Goal: Use online tool/utility: Use online tool/utility

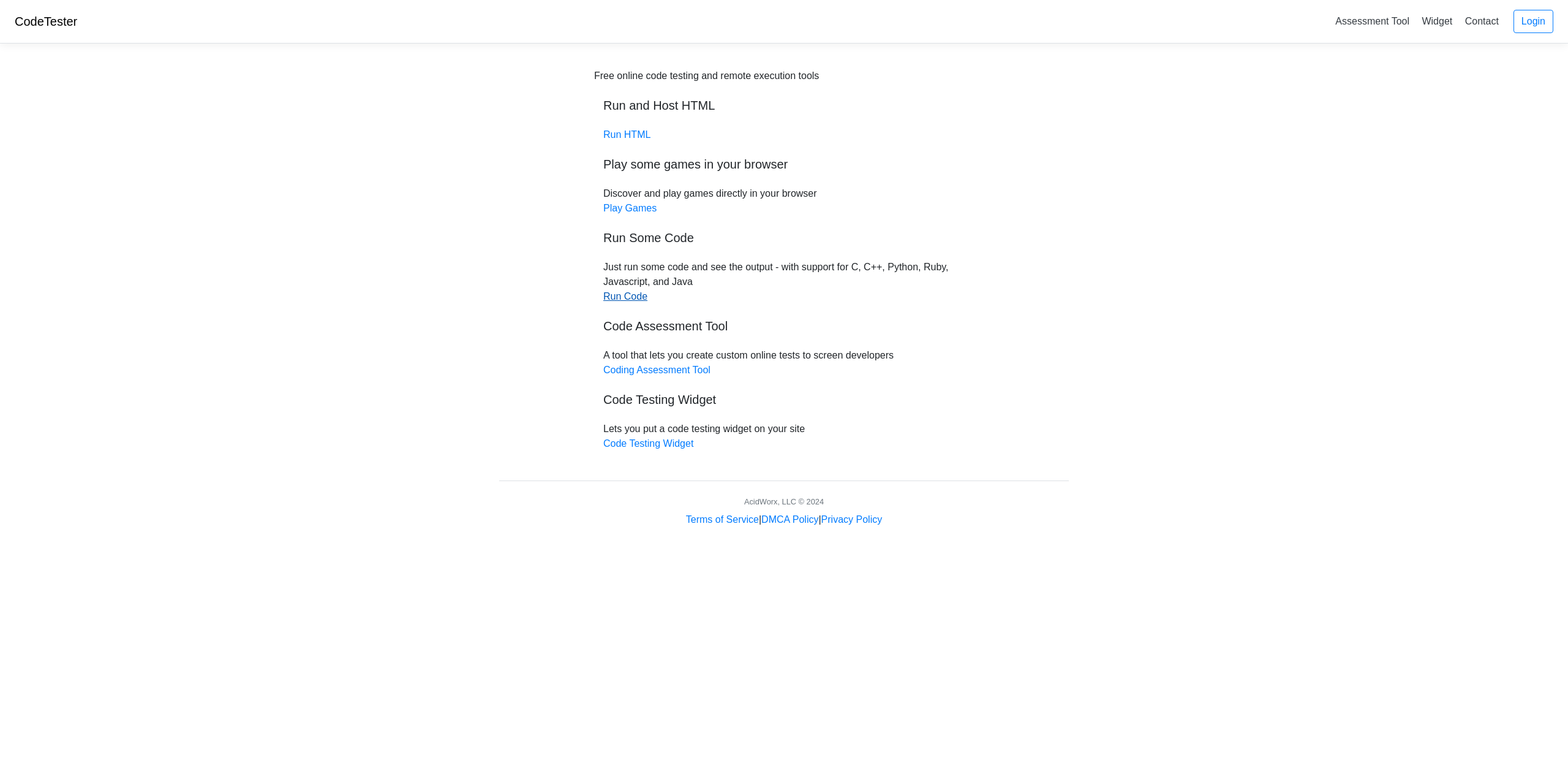
click at [625, 299] on link "Run Code" at bounding box center [625, 296] width 44 height 11
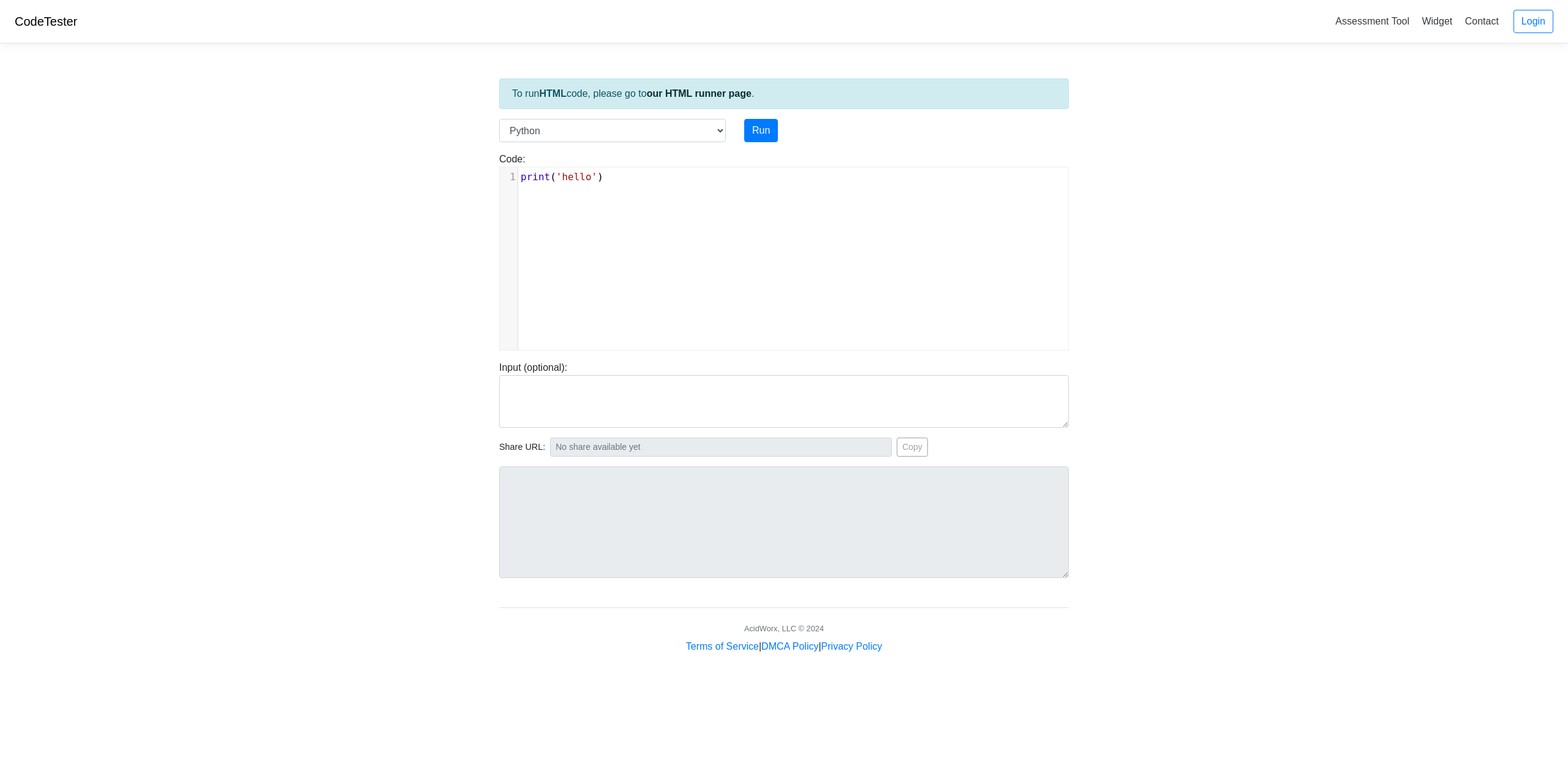
scroll to position [5, 0]
click at [607, 211] on div "xxxxxxxxxx 1 print ( 'hello' )" at bounding box center [793, 268] width 586 height 201
click at [656, 196] on div "xxxxxxxxxx 1 print ( 'hello' )" at bounding box center [793, 268] width 586 height 201
click at [656, 196] on div "x 1 print ( 'hello' )" at bounding box center [793, 268] width 586 height 201
type textarea "print('hello')"
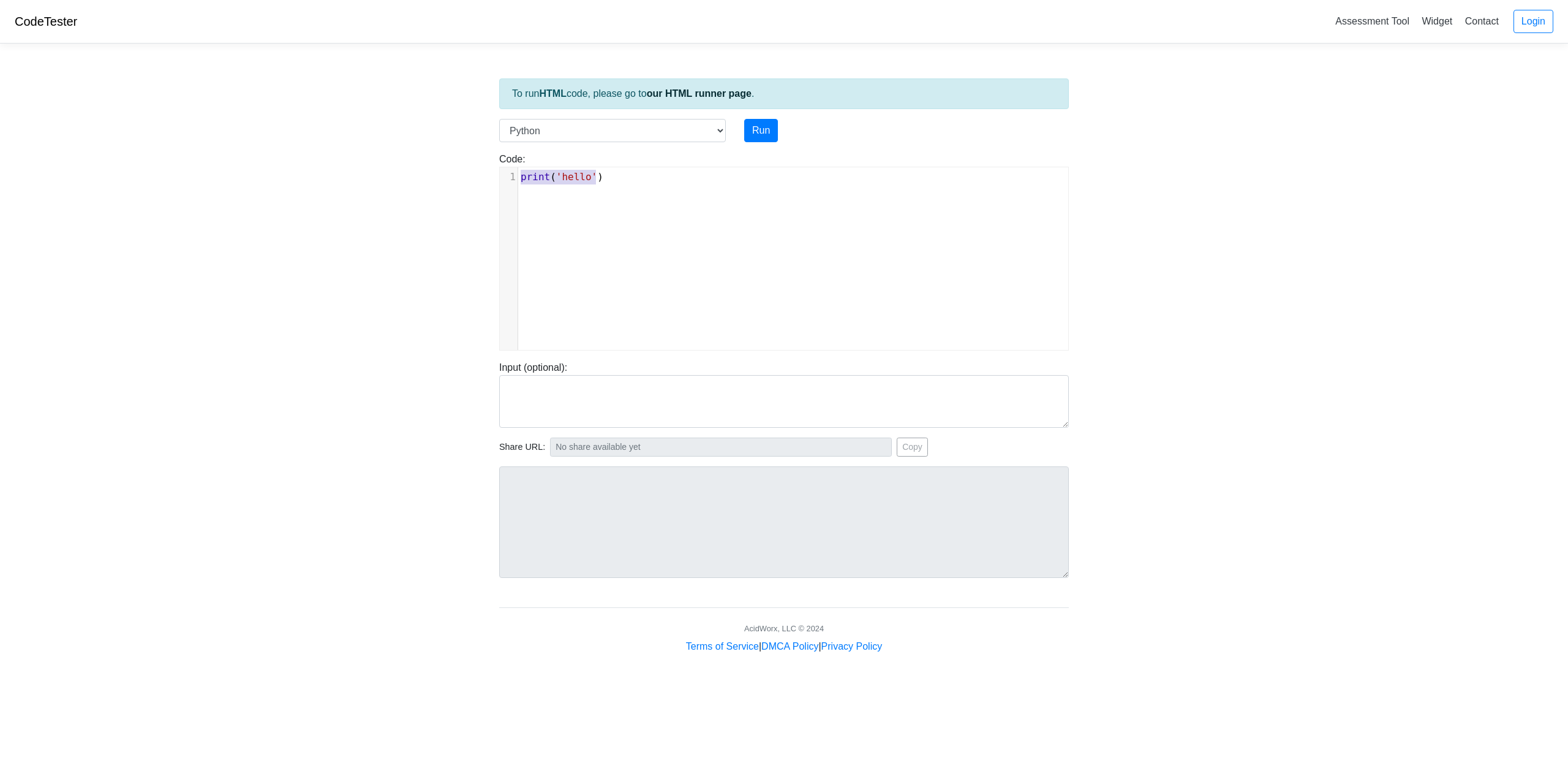
click at [656, 196] on div "x 1 print ( 'hello' )" at bounding box center [793, 268] width 586 height 201
click at [564, 230] on div "x 1 print ( 'hello' )" at bounding box center [793, 268] width 586 height 201
type textarea "print('hello')"
click at [564, 230] on div "x 1 print ( 'hello' )" at bounding box center [793, 268] width 586 height 201
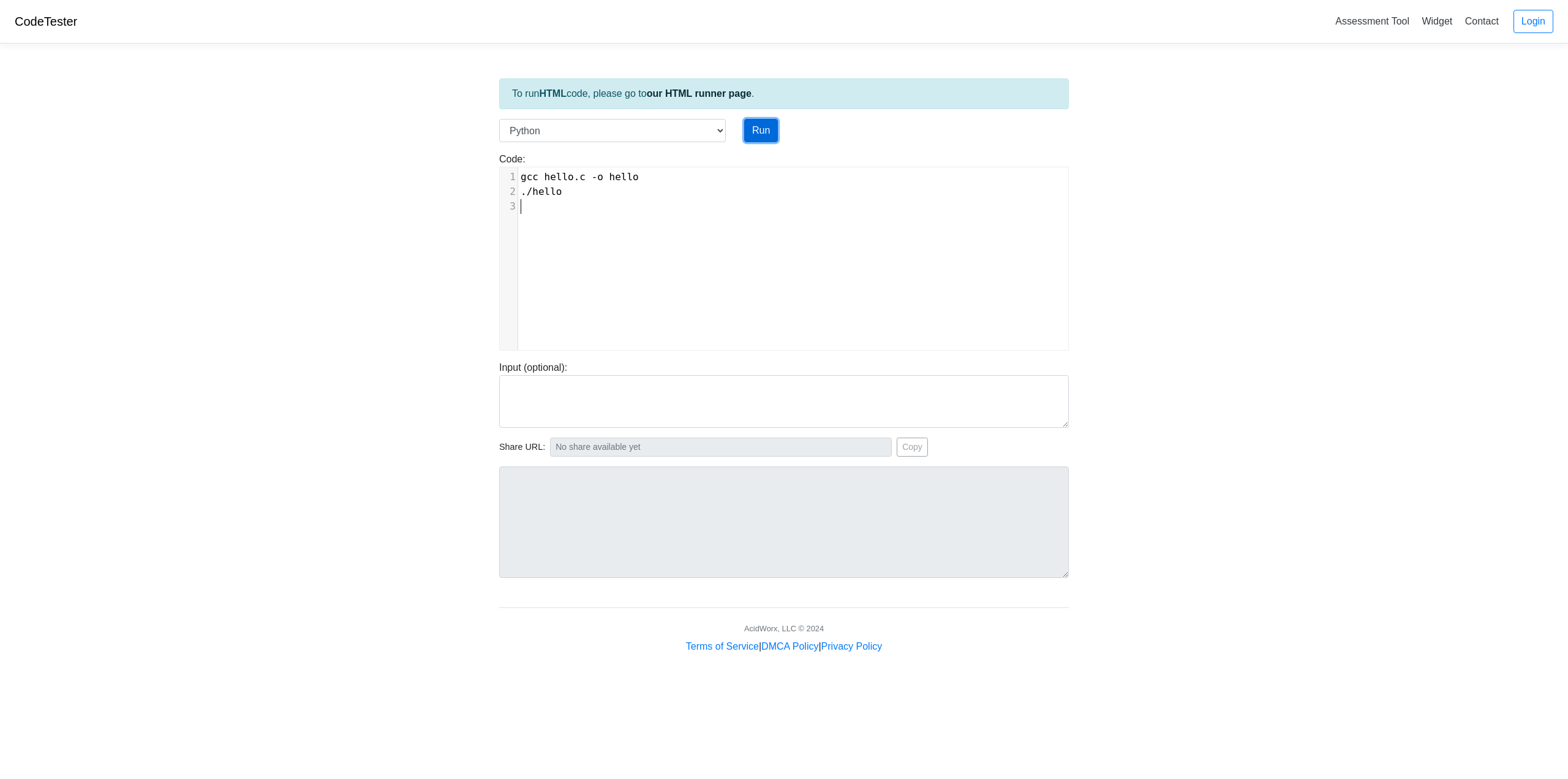
click at [771, 131] on button "Run" at bounding box center [761, 130] width 34 height 23
type input "https://codetester.io/runner?s=gVXBB6DQXQ"
type textarea "Submission status: Runtime Error (NZEC) Stderr: File "script.py", line 1 gcc he…"
click at [657, 128] on select "C C++ Go Java Javascript Python Ruby" at bounding box center [612, 130] width 227 height 23
select select "c"
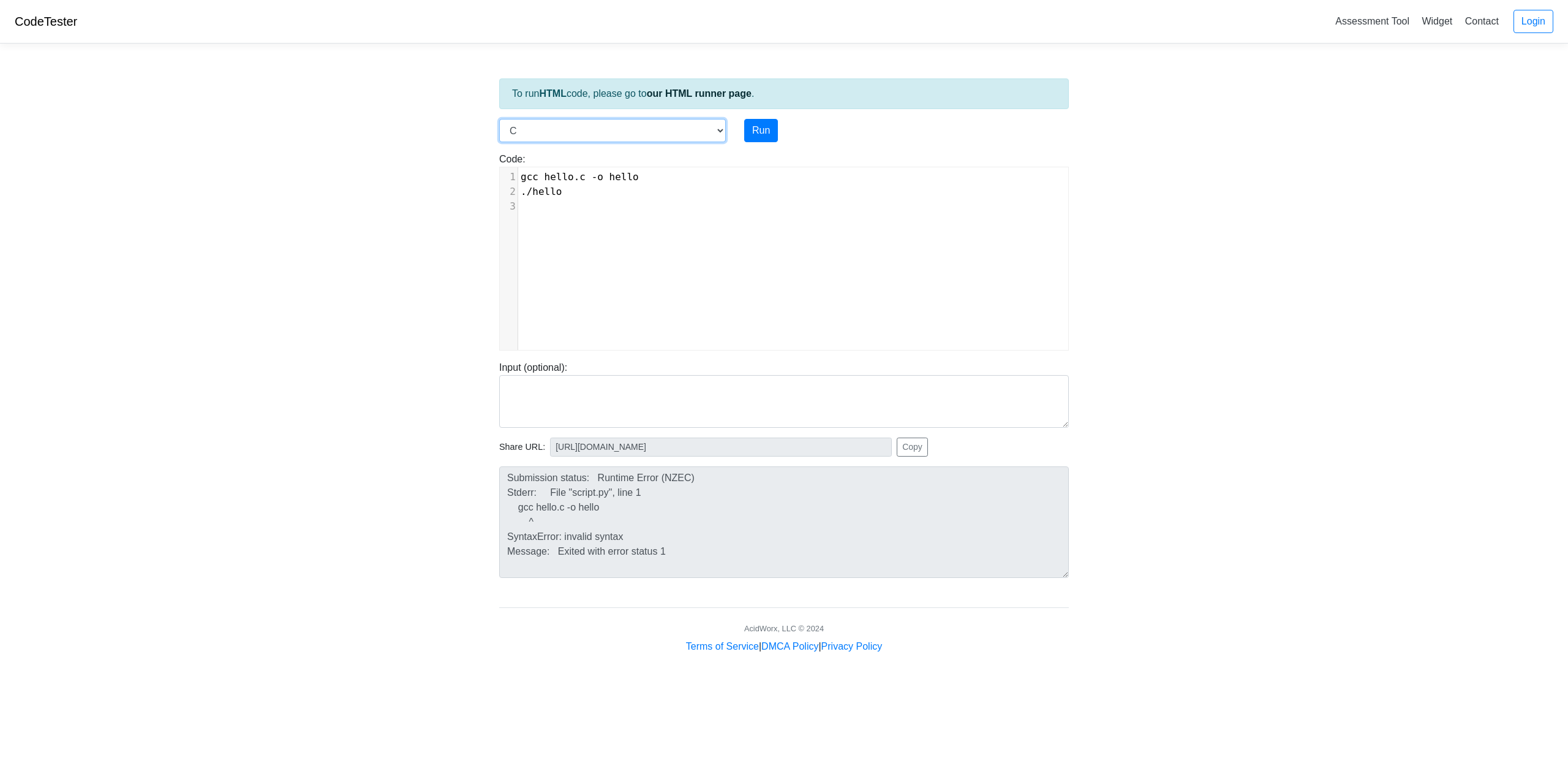
click at [499, 119] on select "C C++ Go Java Javascript Python Ruby" at bounding box center [612, 130] width 227 height 23
click at [765, 128] on button "Run" at bounding box center [761, 130] width 34 height 23
type input "https://codetester.io/runner?s=AxzbE2KPXJ"
type textarea "Stdout: hello"
click at [588, 277] on div "xxxxxxxxxx 1 #include < stdio . h > 2 int main () { 3 printf ( "hello" ); 4 ret…" at bounding box center [793, 268] width 586 height 201
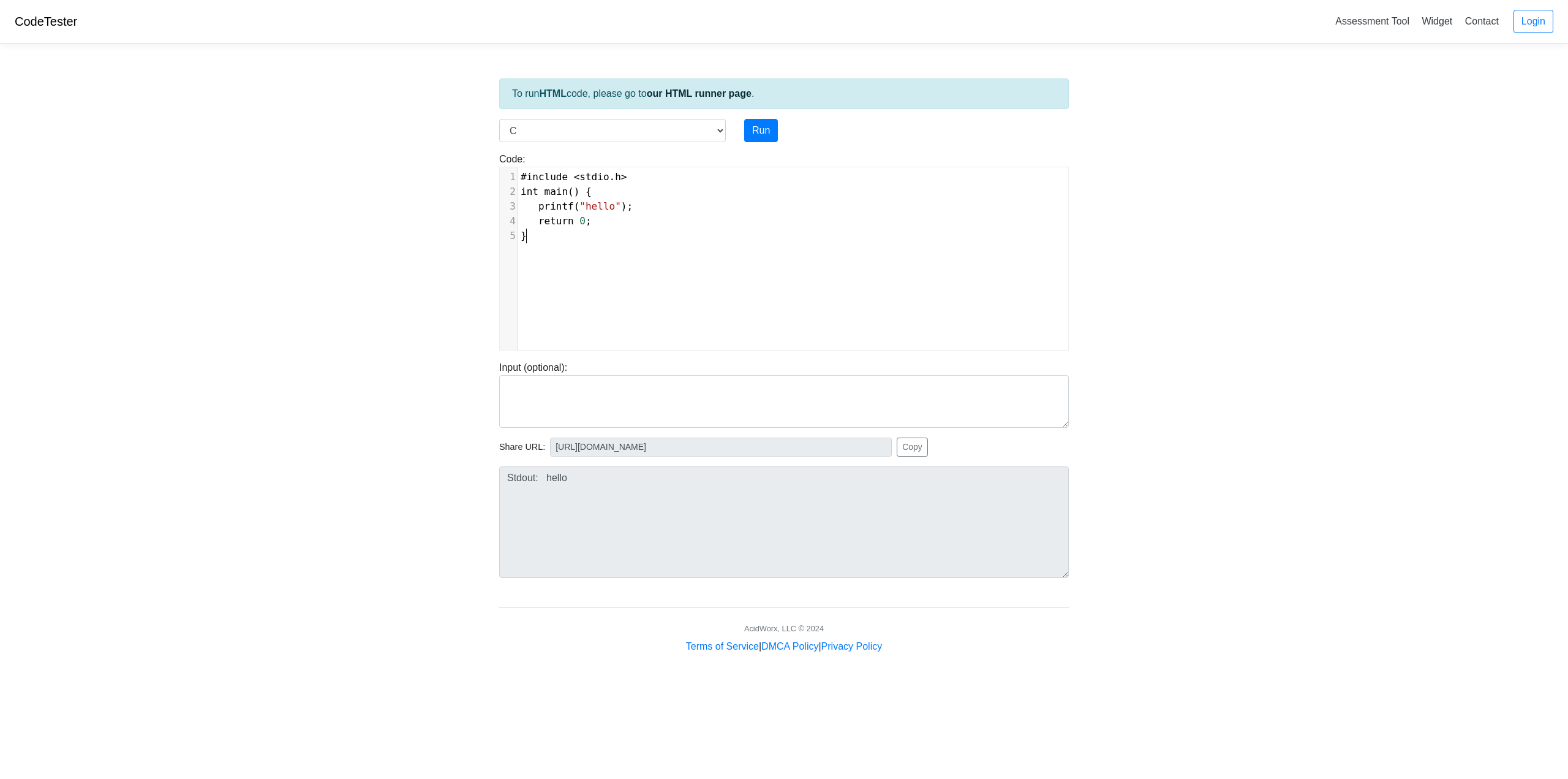
type textarea "#include <stdio.h> int main() { printf("hello"); return 0; }"
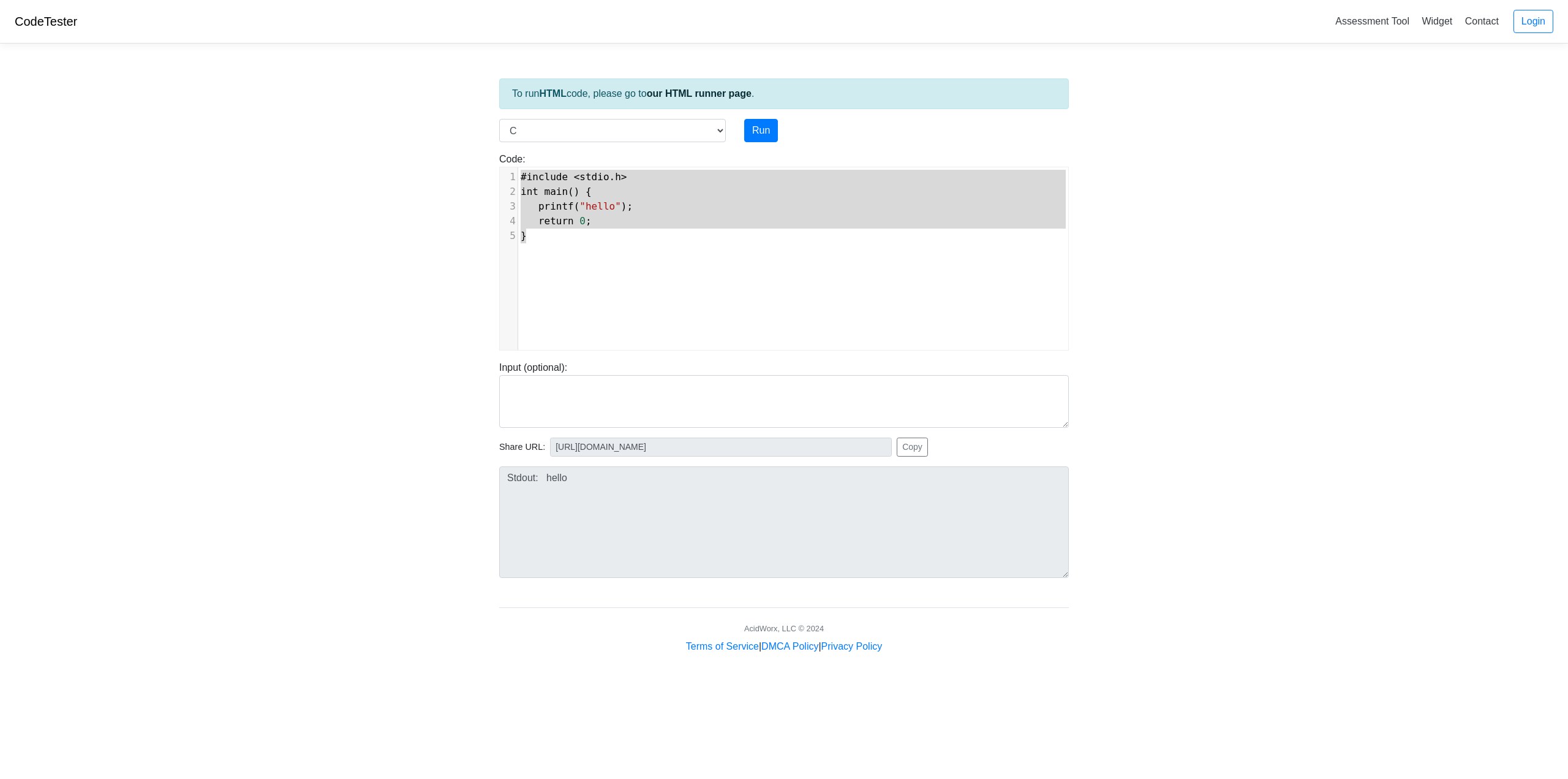
click at [628, 282] on div "x 1 #include < stdio . h > 2 int main () { 3 printf ( "hello" ); 4 return 0 ; 5…" at bounding box center [793, 268] width 586 height 201
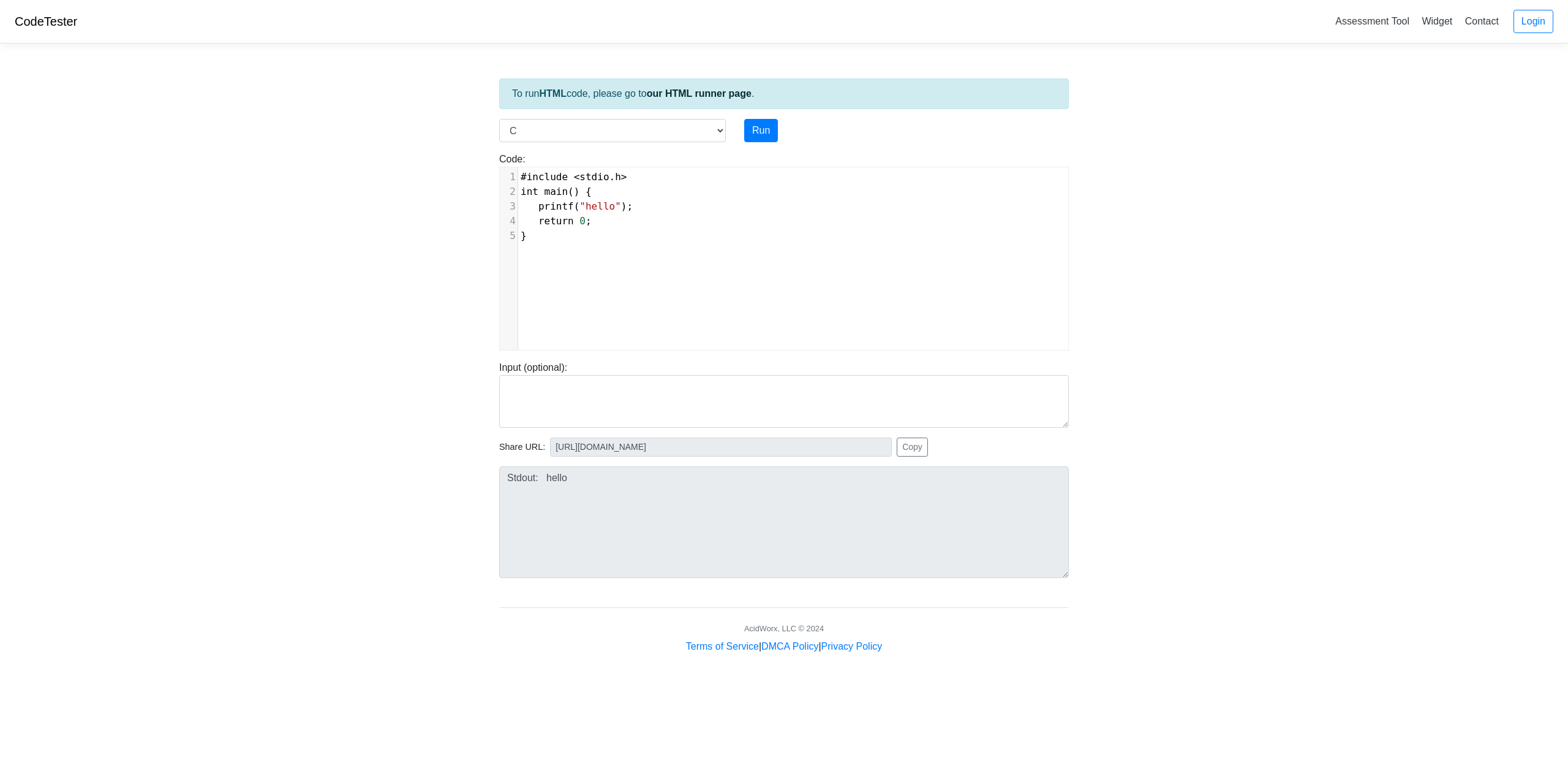
type textarea "#include <stdio.h> int main() { printf("hello"); return 0; }"
click at [755, 136] on button "Run" at bounding box center [761, 130] width 34 height 23
type input "https://codetester.io/runner?s=N8lGQR8xz2"
type textarea "Stdout: Hello and welcome to the generative AI world!"
